Goal: Transaction & Acquisition: Purchase product/service

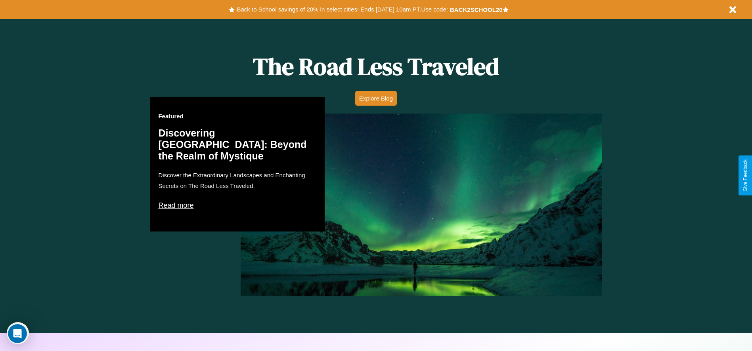
scroll to position [1137, 0]
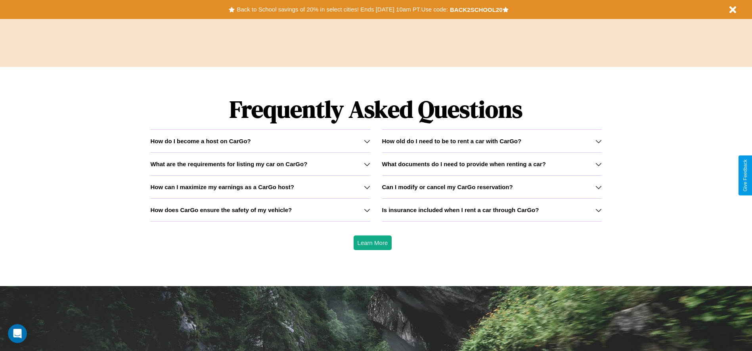
click at [260, 164] on h3 "What are the requirements for listing my car on CarGo?" at bounding box center [228, 164] width 157 height 7
click at [598, 164] on icon at bounding box center [598, 164] width 6 height 6
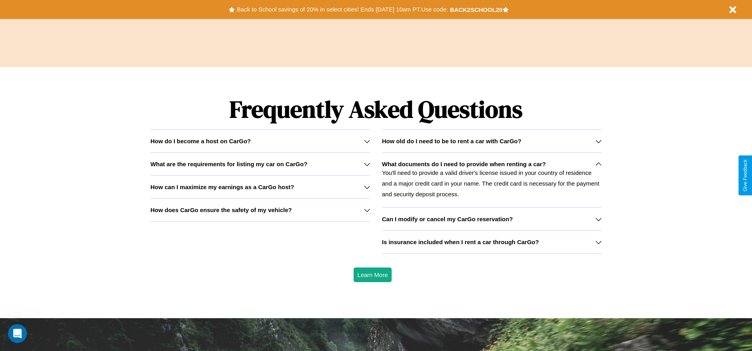
click at [598, 219] on icon at bounding box center [598, 219] width 6 height 6
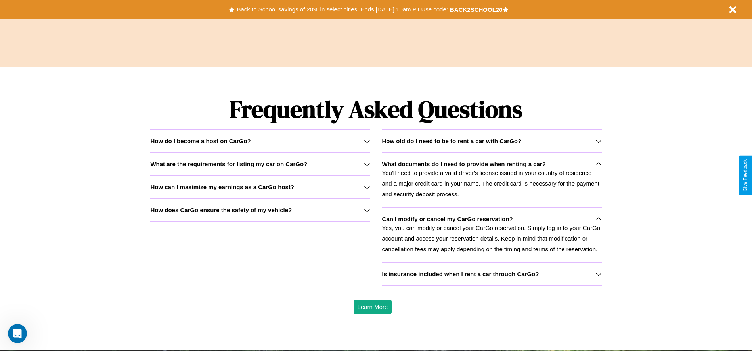
click at [260, 141] on div "How do I become a host on CarGo?" at bounding box center [259, 141] width 219 height 7
click at [491, 235] on p "Yes, you can modify or cancel your CarGo reservation. Simply log in to your Car…" at bounding box center [491, 239] width 219 height 32
click at [260, 187] on h3 "How can I maximize my earnings as a CarGo host?" at bounding box center [222, 187] width 144 height 7
click at [491, 180] on p "You'll need to provide a valid driver's license issued in your country of resid…" at bounding box center [491, 184] width 219 height 32
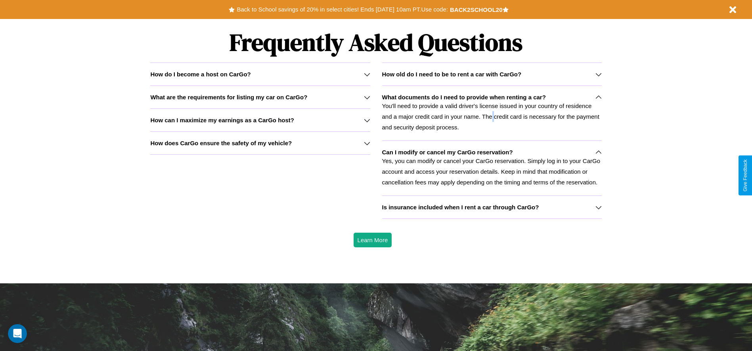
scroll to position [971, 0]
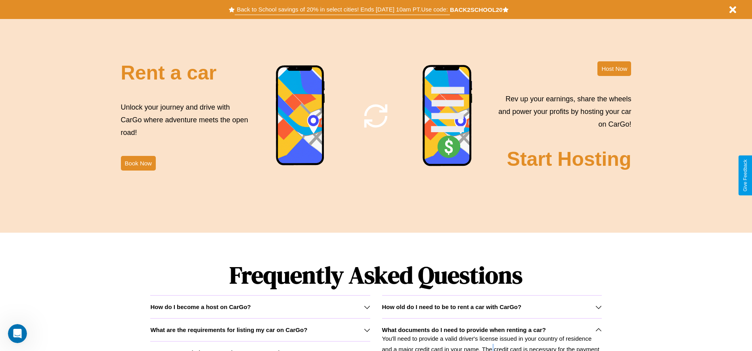
click at [342, 10] on button "Back to School savings of 20% in select cities! Ends [DATE] 10am PT. Use code:" at bounding box center [342, 9] width 215 height 11
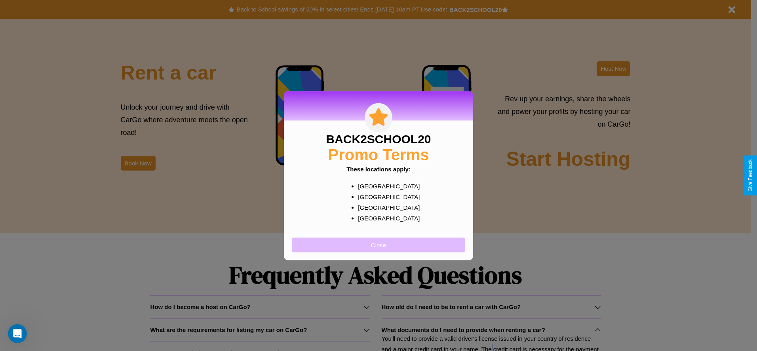
click at [379, 245] on button "Close" at bounding box center [379, 245] width 174 height 15
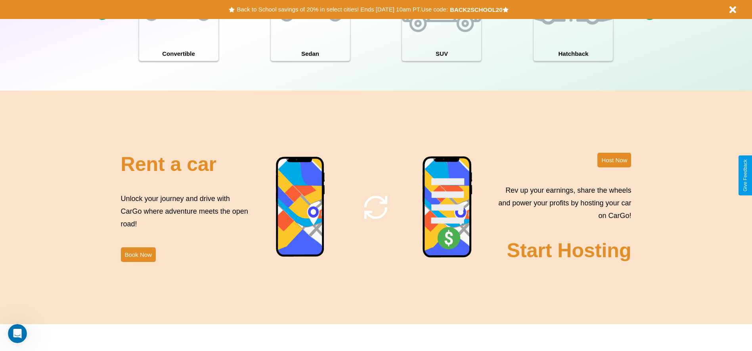
scroll to position [0, 0]
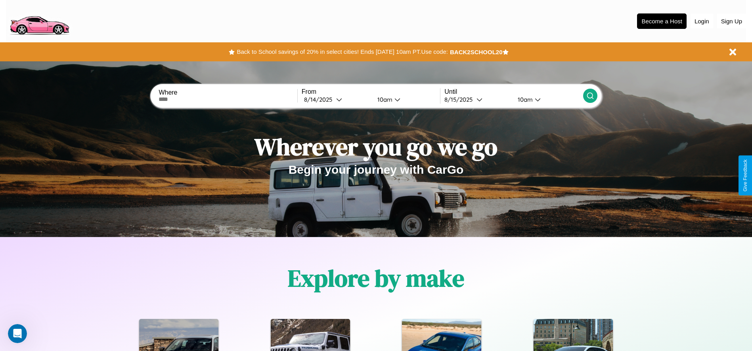
click at [228, 99] on input "text" at bounding box center [227, 99] width 138 height 6
type input "**********"
click at [336, 99] on icon at bounding box center [339, 100] width 6 height 6
select select "*"
select select "****"
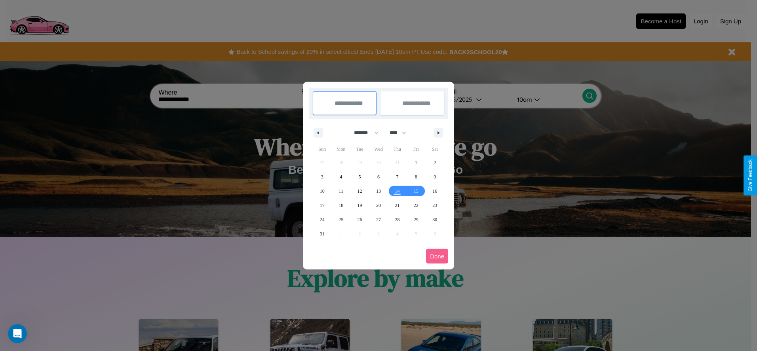
click at [363, 133] on select "******* ******** ***** ***** *** **** **** ****** ********* ******* ******** **…" at bounding box center [365, 132] width 34 height 13
select select "*"
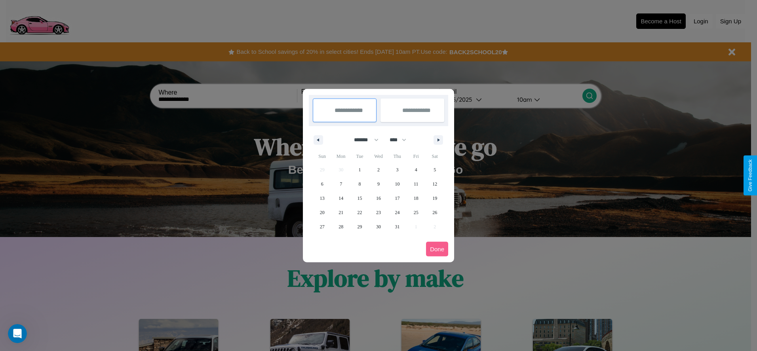
drag, startPoint x: 402, startPoint y: 140, endPoint x: 379, endPoint y: 159, distance: 29.8
click at [402, 140] on select "**** **** **** **** **** **** **** **** **** **** **** **** **** **** **** ****…" at bounding box center [398, 140] width 24 height 13
select select "****"
click at [341, 184] on span "6" at bounding box center [341, 184] width 2 height 14
type input "**********"
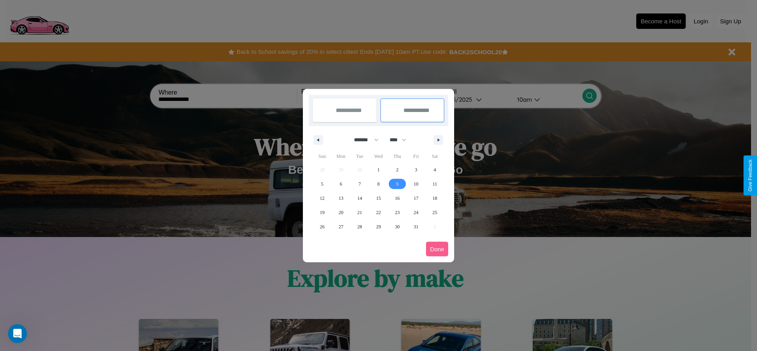
click at [397, 184] on span "9" at bounding box center [397, 184] width 2 height 14
type input "**********"
click at [437, 249] on button "Done" at bounding box center [437, 249] width 22 height 15
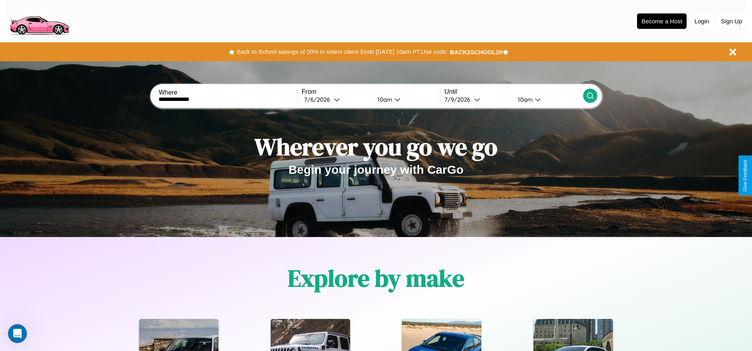
click at [589, 96] on icon at bounding box center [590, 96] width 8 height 8
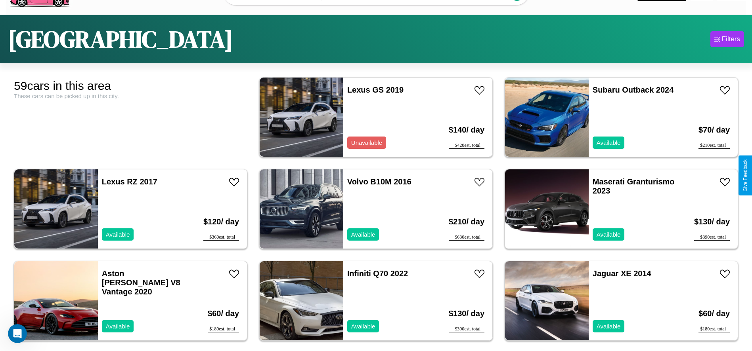
scroll to position [49, 0]
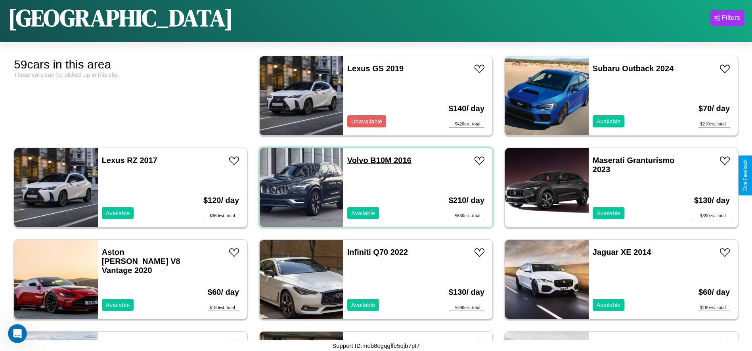
click at [355, 160] on link "Volvo B10M 2016" at bounding box center [379, 160] width 64 height 9
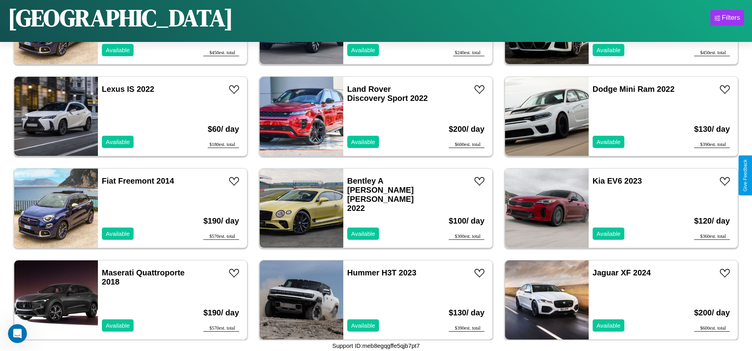
scroll to position [1467, 0]
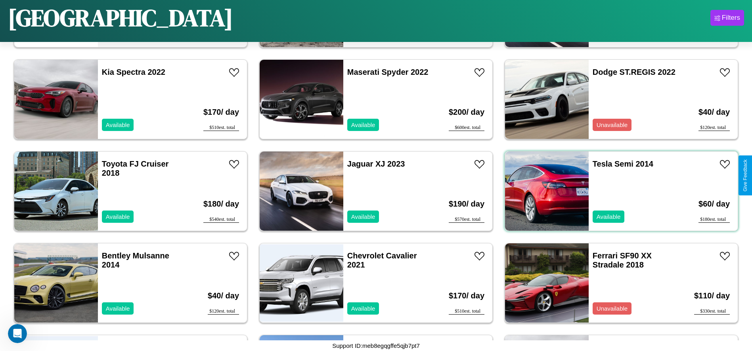
click at [616, 191] on div "Tesla Semi 2014 Available" at bounding box center [634, 191] width 92 height 79
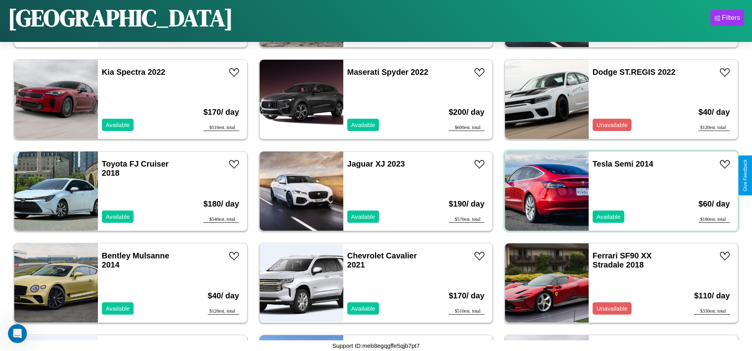
click at [616, 191] on div "Tesla Semi 2014 Available" at bounding box center [634, 191] width 92 height 79
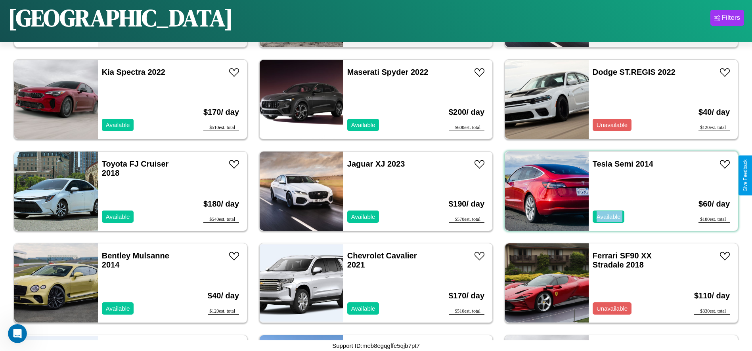
click at [616, 191] on div "Tesla Semi 2014 Available" at bounding box center [634, 191] width 92 height 79
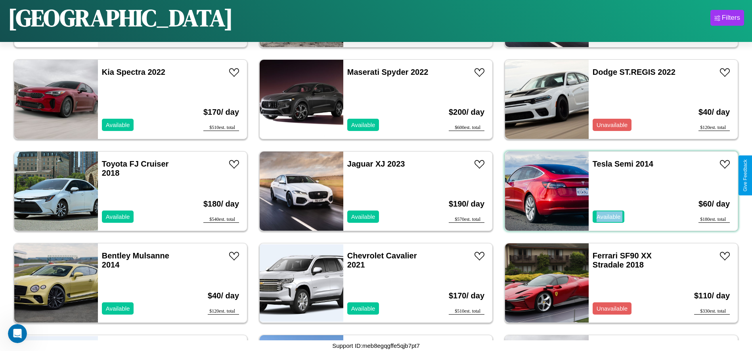
click at [616, 191] on div "Tesla Semi 2014 Available" at bounding box center [634, 191] width 92 height 79
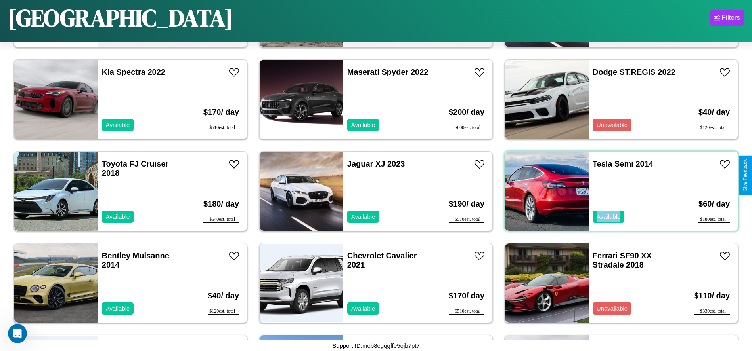
click at [616, 191] on div "Tesla Semi 2014 Available" at bounding box center [634, 191] width 92 height 79
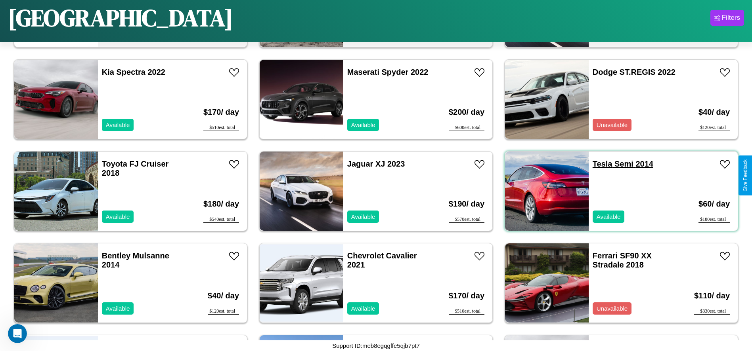
click at [597, 164] on link "Tesla Semi 2014" at bounding box center [622, 164] width 61 height 9
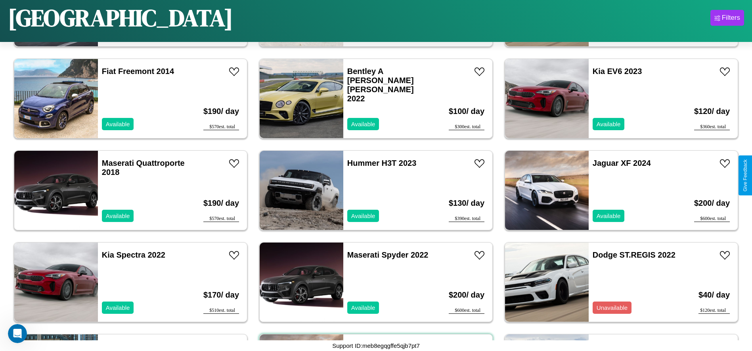
scroll to position [1007, 0]
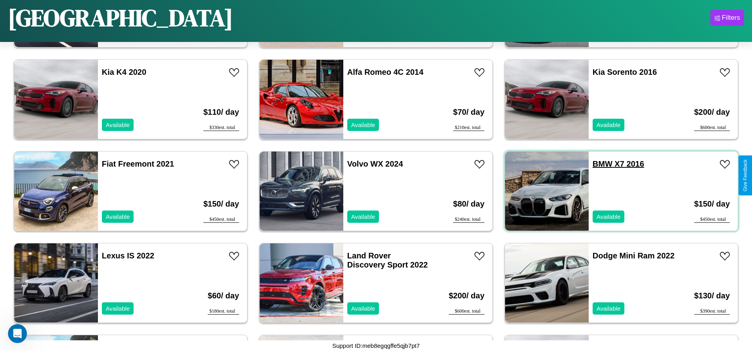
click at [597, 164] on link "BMW X7 2016" at bounding box center [618, 164] width 52 height 9
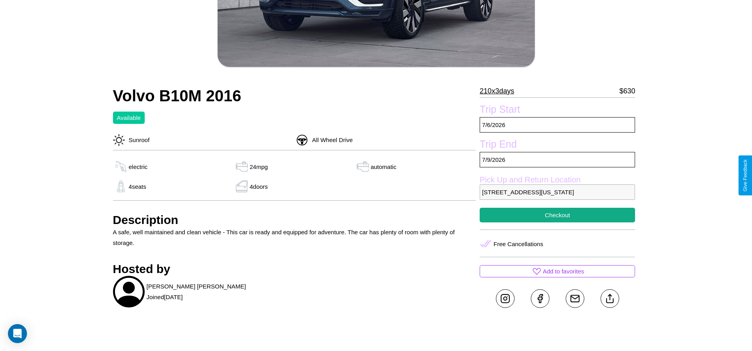
scroll to position [196, 0]
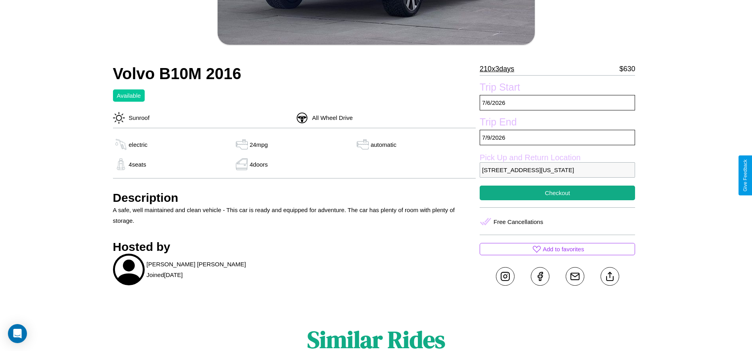
click at [557, 175] on p "[STREET_ADDRESS][US_STATE]" at bounding box center [556, 169] width 155 height 15
click at [557, 175] on p "2502 Maple Street San Francisco California 17327 United States" at bounding box center [556, 169] width 155 height 15
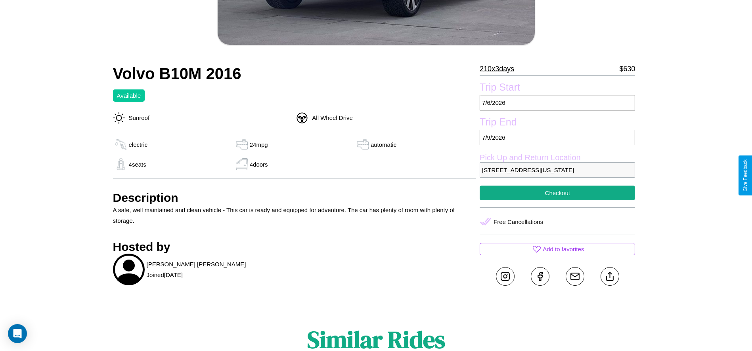
click at [557, 175] on p "2502 Maple Street San Francisco California 17327 United States" at bounding box center [556, 169] width 155 height 15
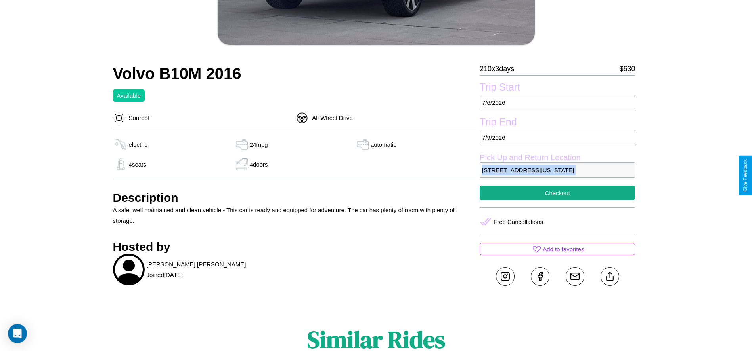
click at [557, 175] on p "2502 Maple Street San Francisco California 17327 United States" at bounding box center [556, 169] width 155 height 15
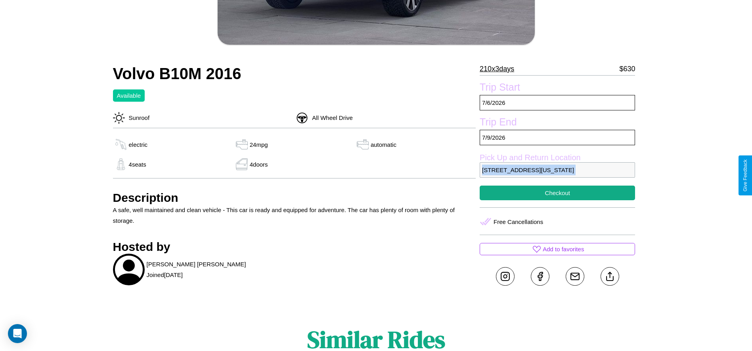
click at [557, 175] on p "2502 Maple Street San Francisco California 17327 United States" at bounding box center [556, 169] width 155 height 15
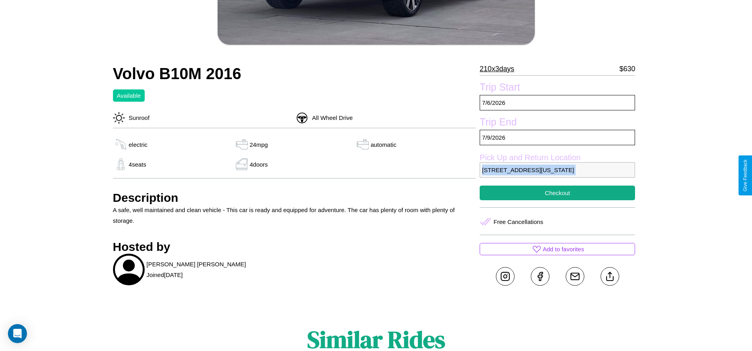
click at [557, 175] on p "2502 Maple Street San Francisco California 17327 United States" at bounding box center [556, 169] width 155 height 15
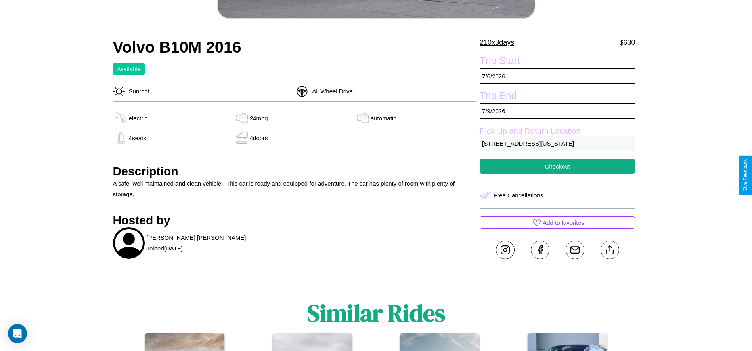
scroll to position [224, 0]
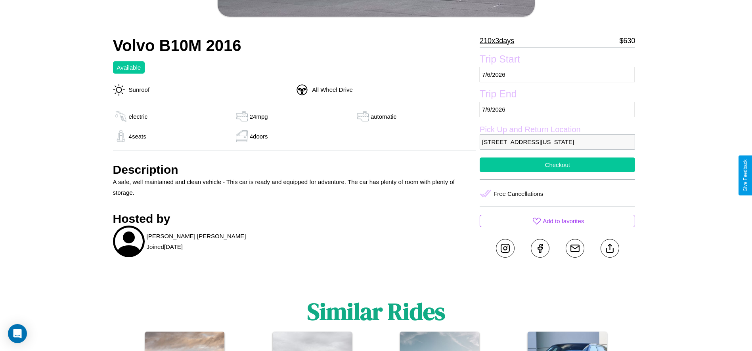
click at [557, 172] on button "Checkout" at bounding box center [556, 165] width 155 height 15
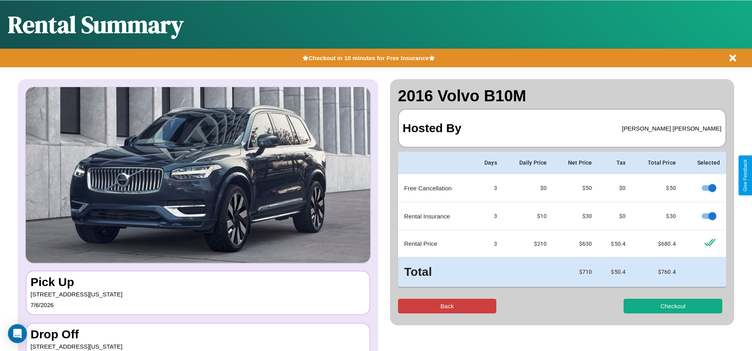
click at [446, 306] on button "Back" at bounding box center [447, 306] width 99 height 15
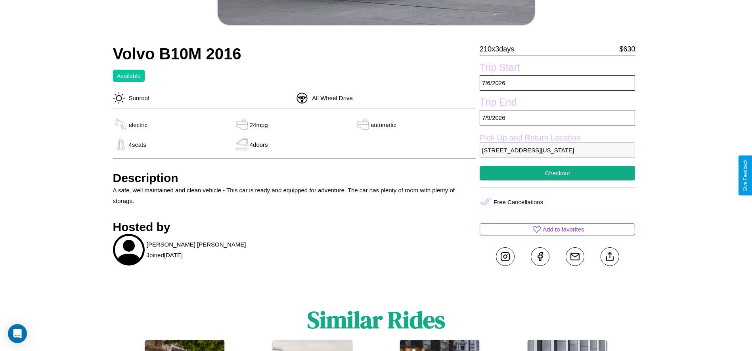
scroll to position [336, 0]
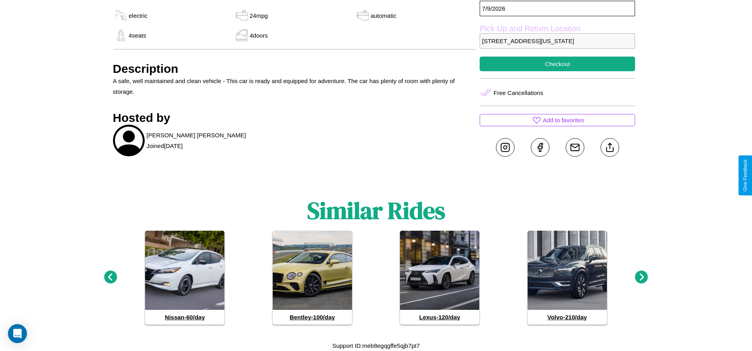
click at [110, 278] on icon at bounding box center [110, 277] width 13 height 13
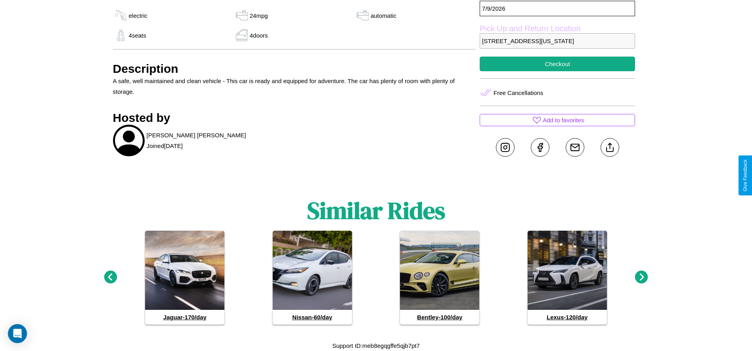
scroll to position [307, 0]
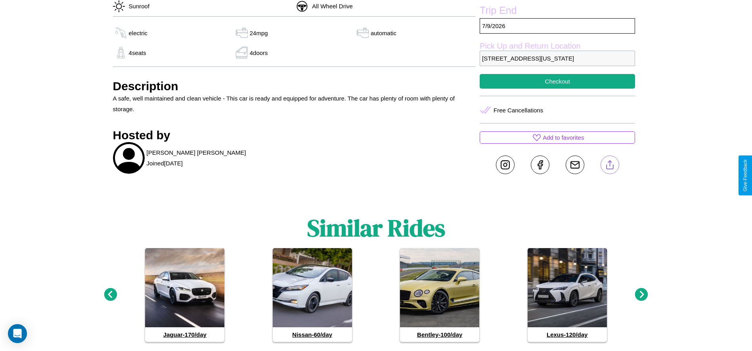
click at [609, 166] on line at bounding box center [609, 164] width 0 height 6
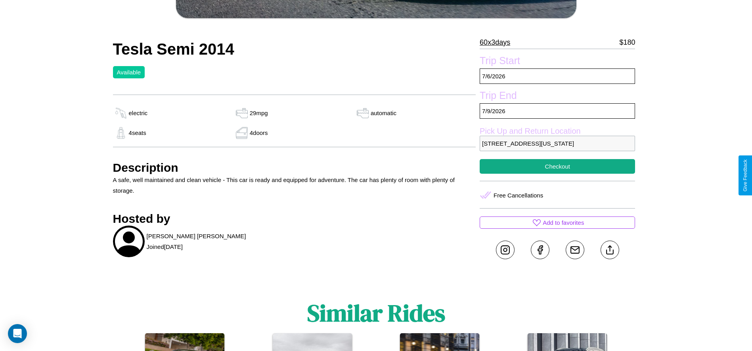
scroll to position [251, 0]
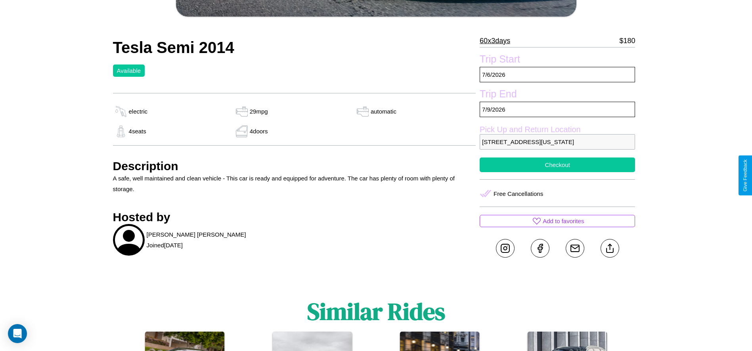
click at [557, 172] on button "Checkout" at bounding box center [556, 165] width 155 height 15
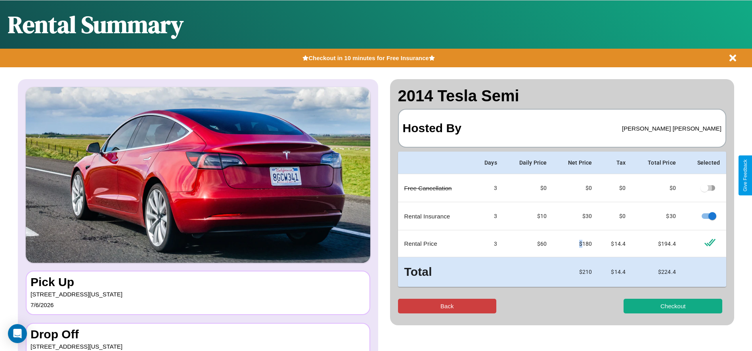
click at [446, 306] on button "Back" at bounding box center [447, 306] width 99 height 15
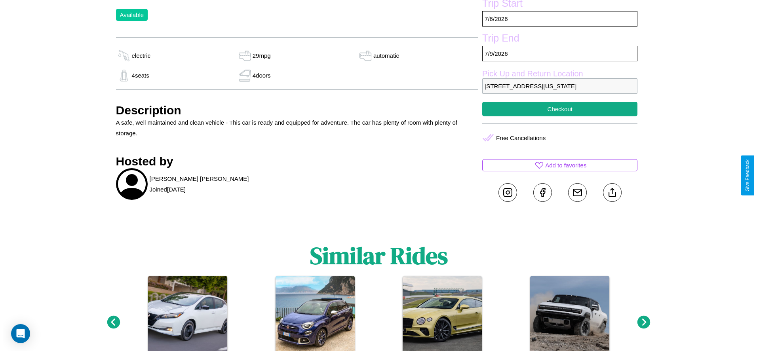
scroll to position [307, 0]
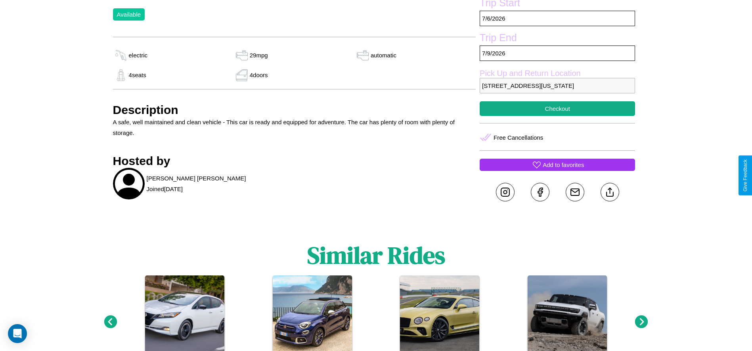
click at [557, 170] on p "Add to favorites" at bounding box center [562, 165] width 41 height 11
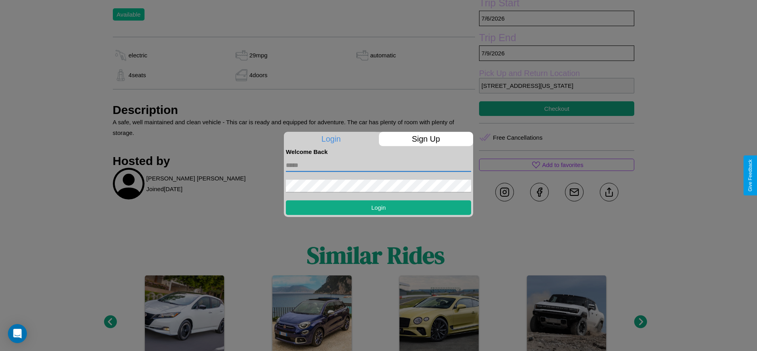
click at [379, 165] on input "text" at bounding box center [378, 165] width 185 height 13
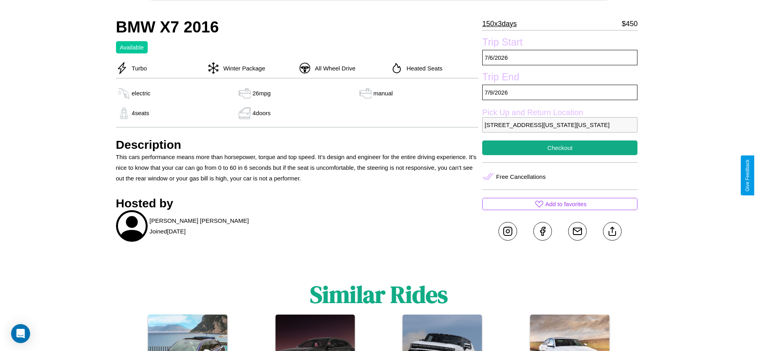
scroll to position [332, 0]
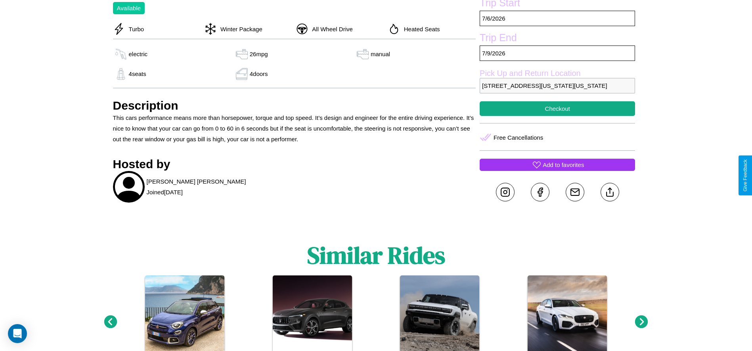
click at [557, 170] on p "Add to favorites" at bounding box center [562, 165] width 41 height 11
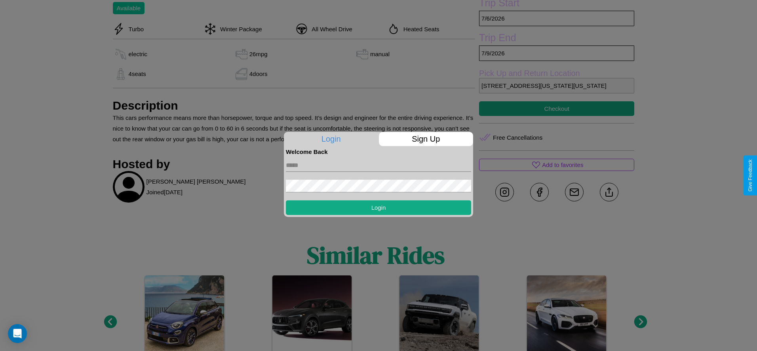
click at [379, 175] on form "Login" at bounding box center [378, 185] width 185 height 60
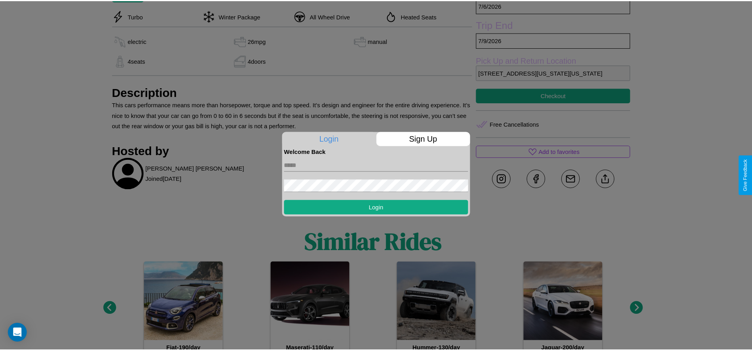
scroll to position [387, 0]
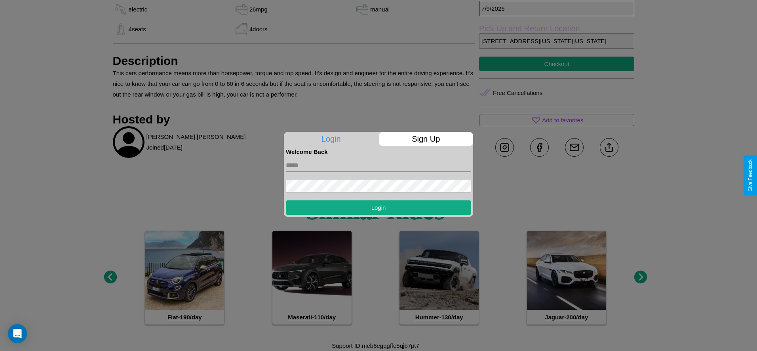
click at [641, 278] on div at bounding box center [378, 175] width 757 height 351
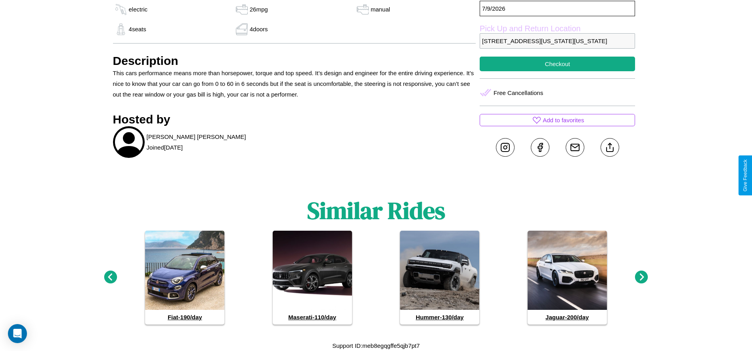
click at [641, 278] on icon at bounding box center [641, 277] width 13 height 13
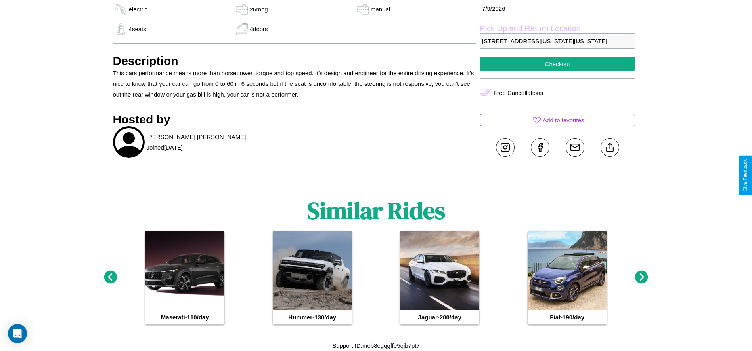
click at [641, 278] on icon at bounding box center [641, 277] width 13 height 13
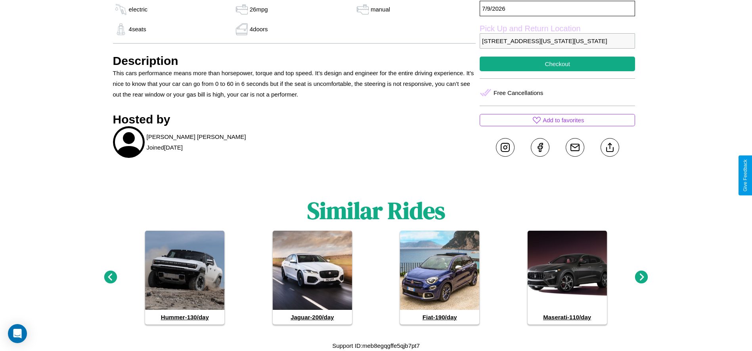
click at [110, 278] on icon at bounding box center [110, 277] width 13 height 13
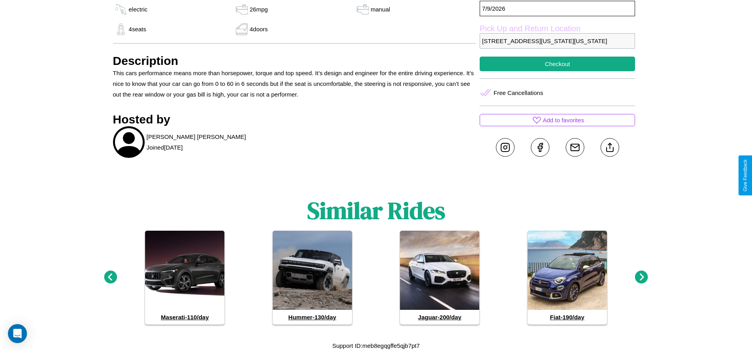
scroll to position [359, 0]
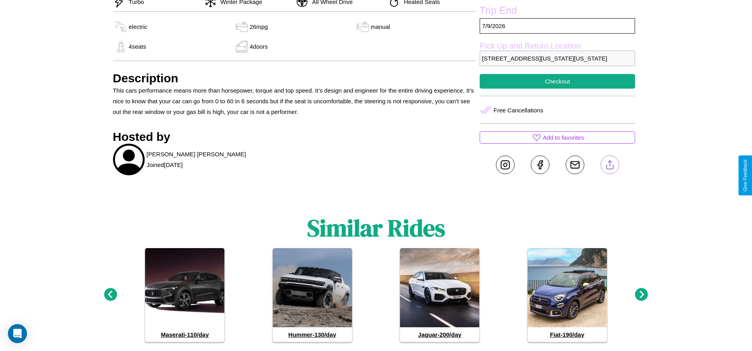
click at [609, 166] on line at bounding box center [609, 164] width 0 height 6
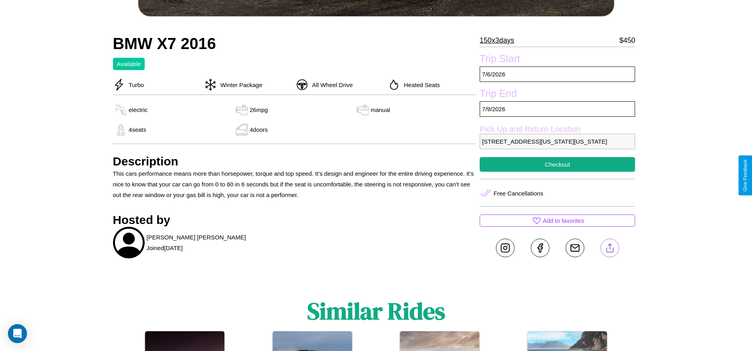
scroll to position [275, 0]
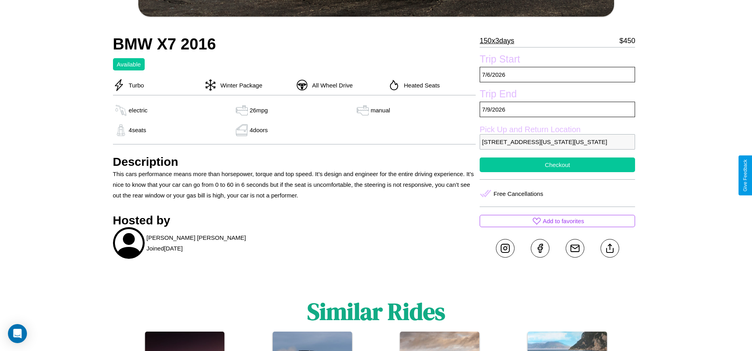
click at [557, 172] on button "Checkout" at bounding box center [556, 165] width 155 height 15
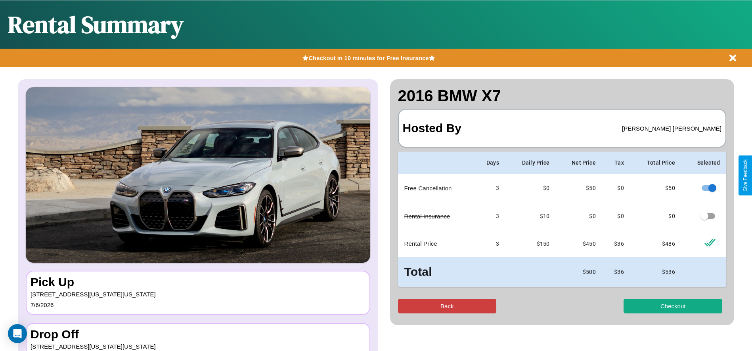
click at [446, 306] on button "Back" at bounding box center [447, 306] width 99 height 15
